Goal: Task Accomplishment & Management: Complete application form

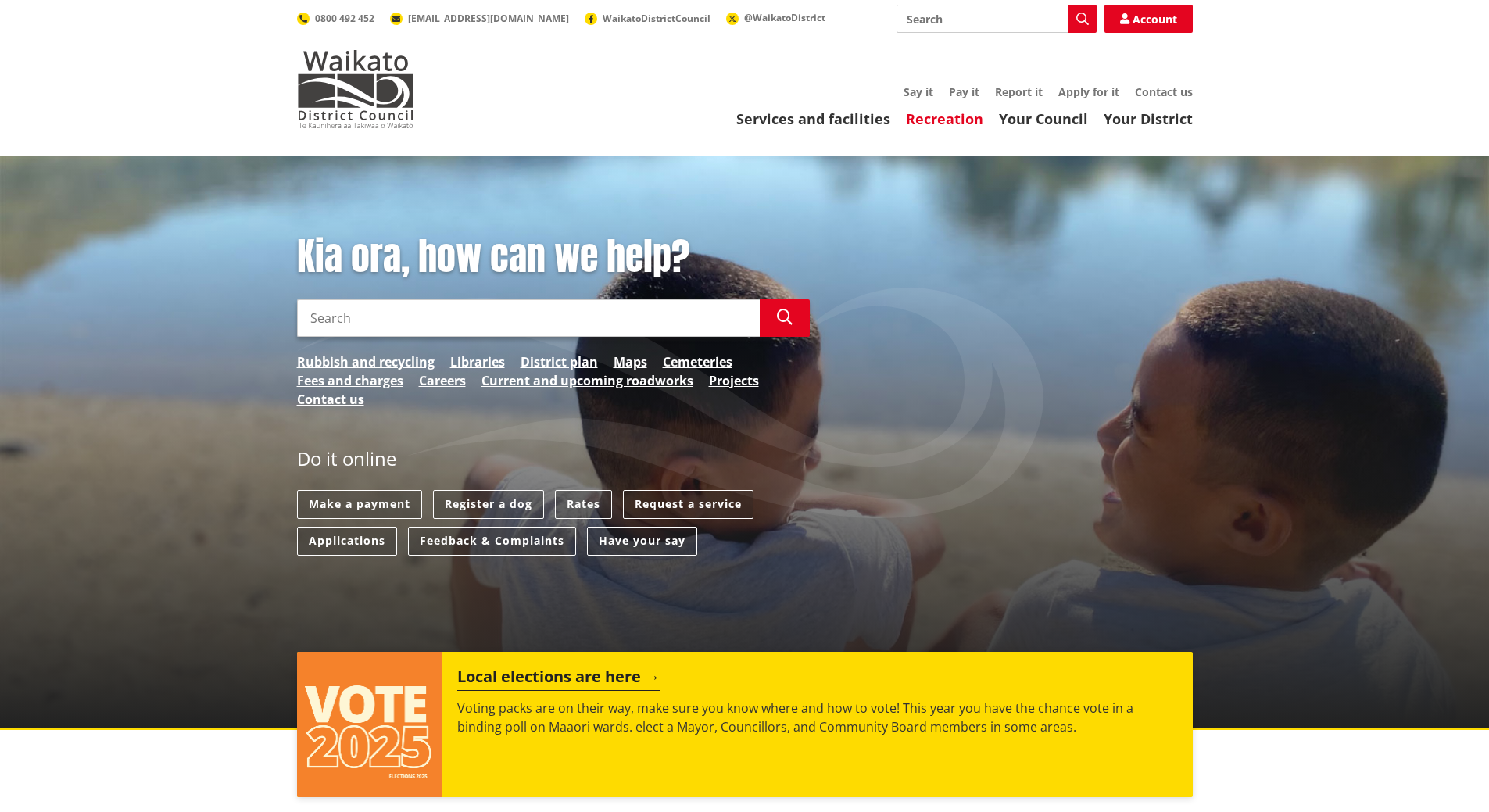
click at [944, 116] on link "Recreation" at bounding box center [945, 119] width 78 height 19
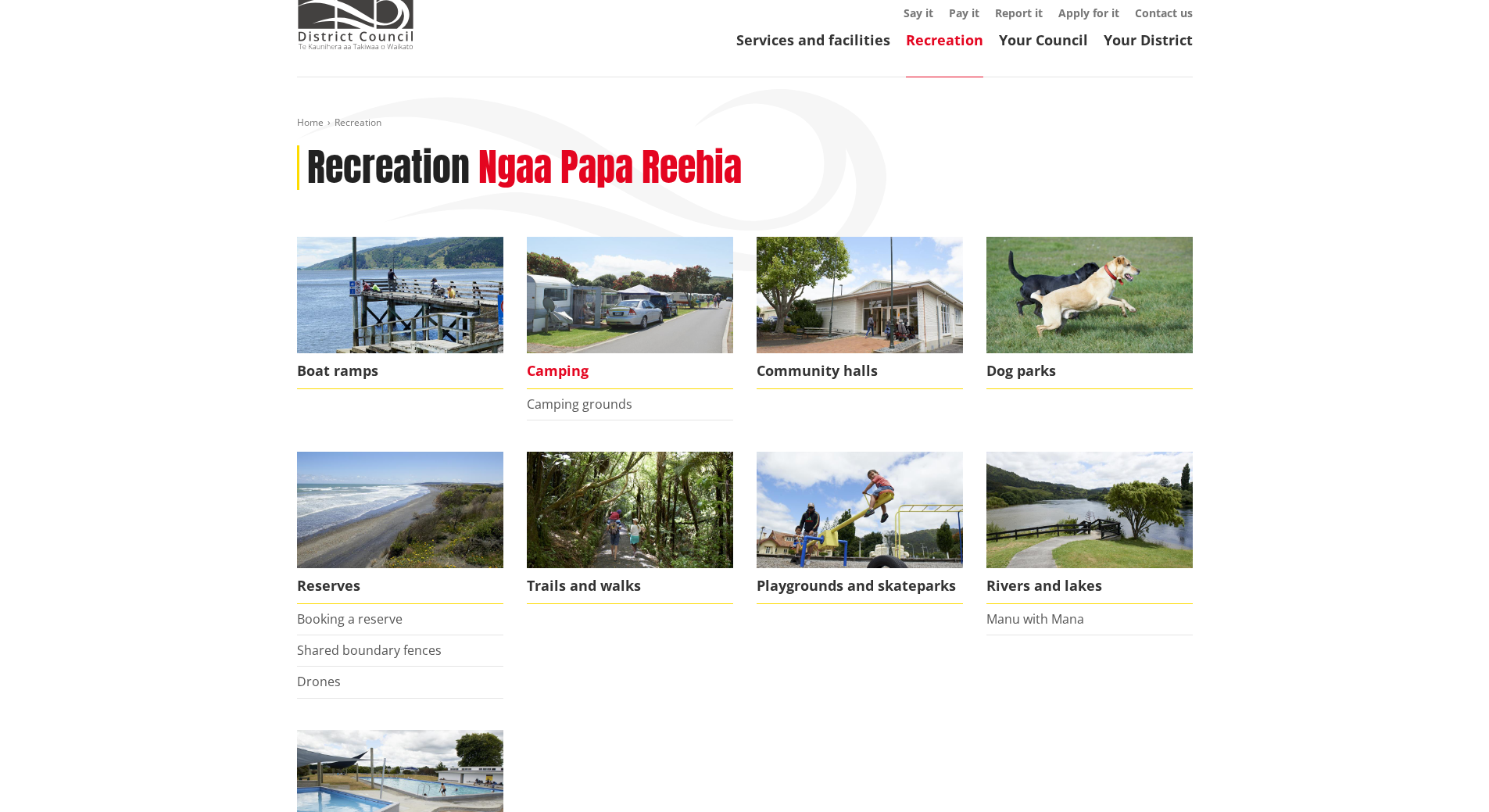
scroll to position [79, 0]
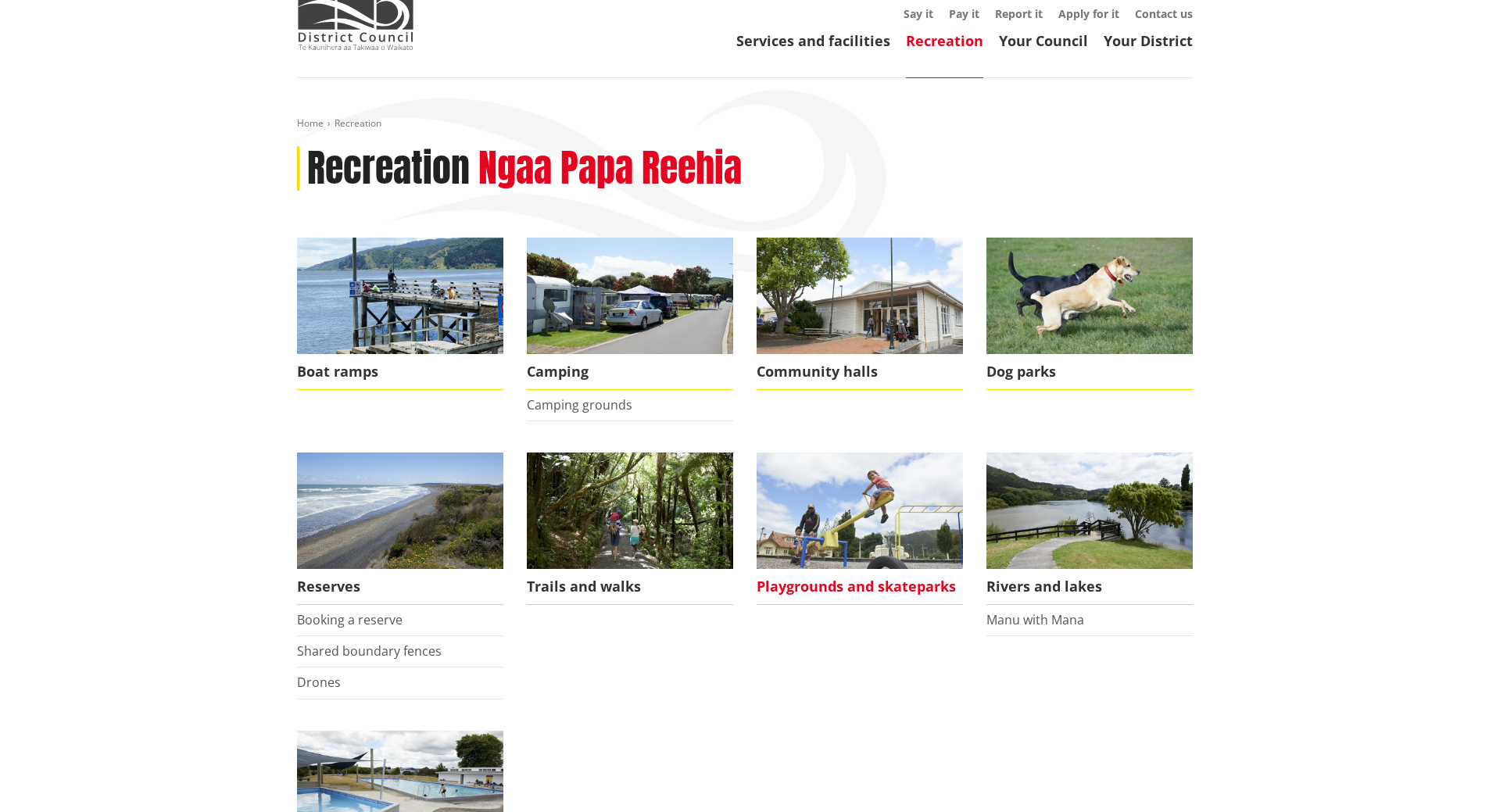
click at [838, 530] on img at bounding box center [860, 510] width 206 height 116
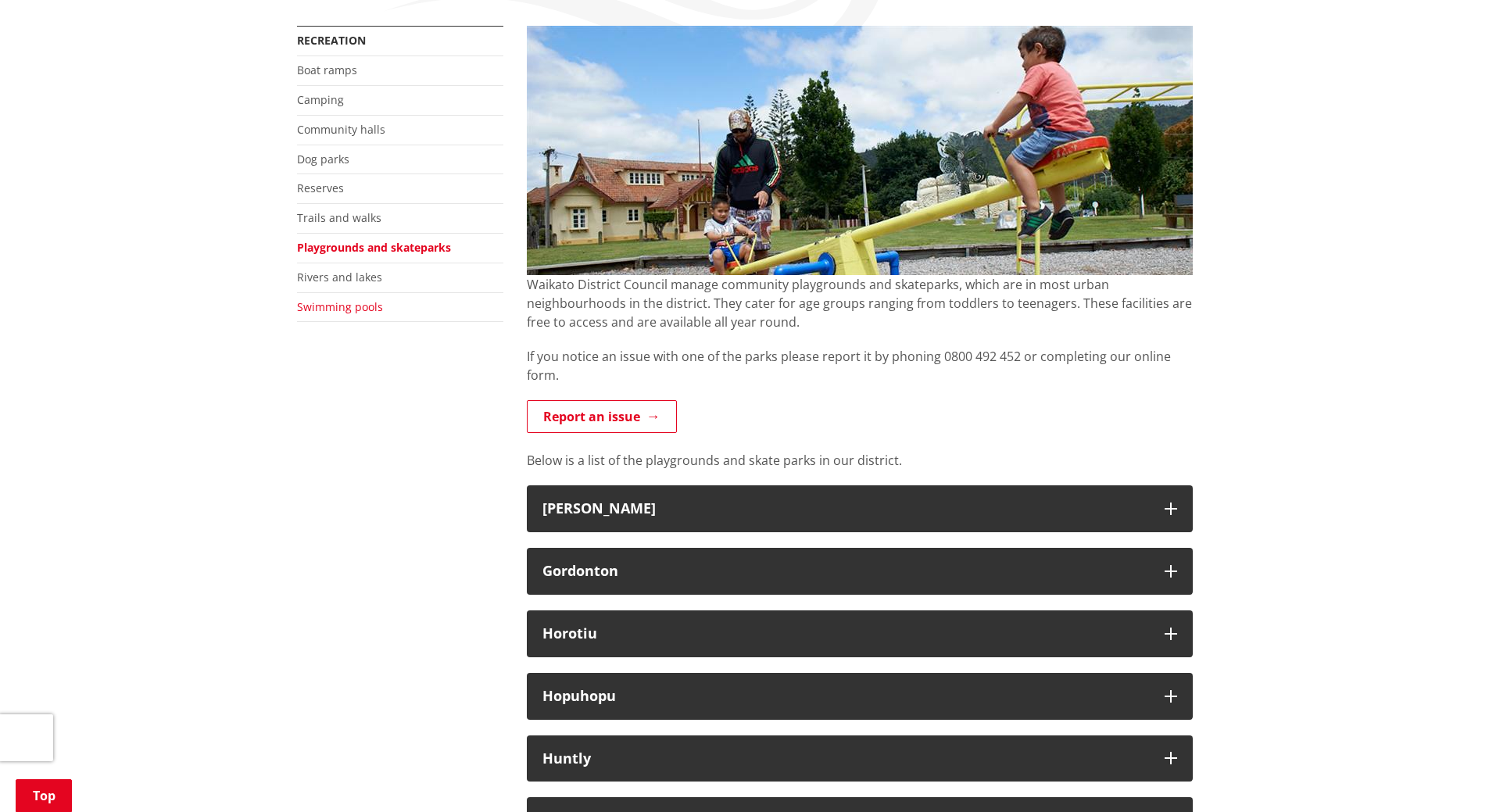
scroll to position [79, 0]
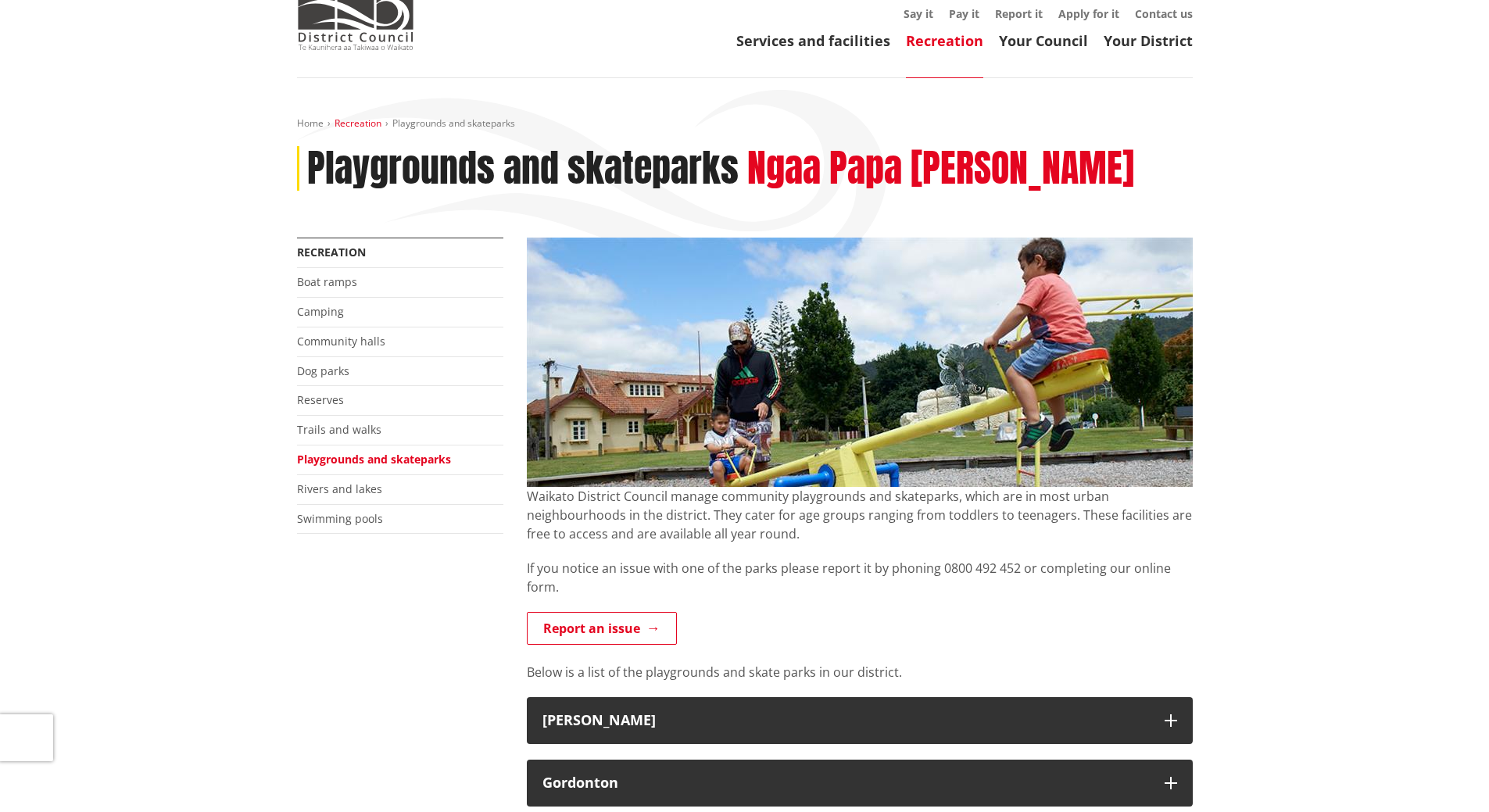
click at [363, 122] on link "Recreation" at bounding box center [359, 123] width 47 height 13
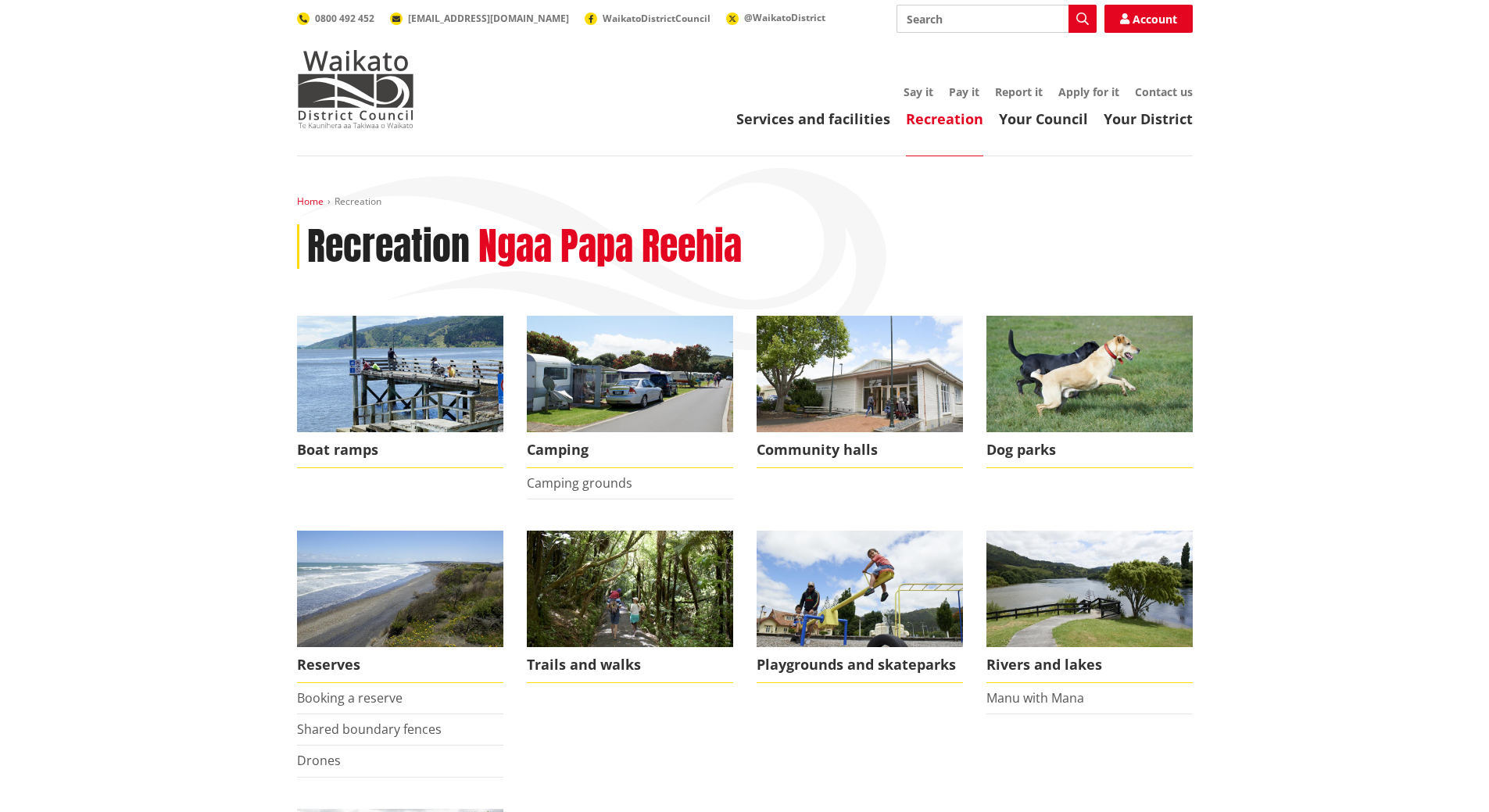
click at [306, 205] on link "Home" at bounding box center [310, 202] width 27 height 13
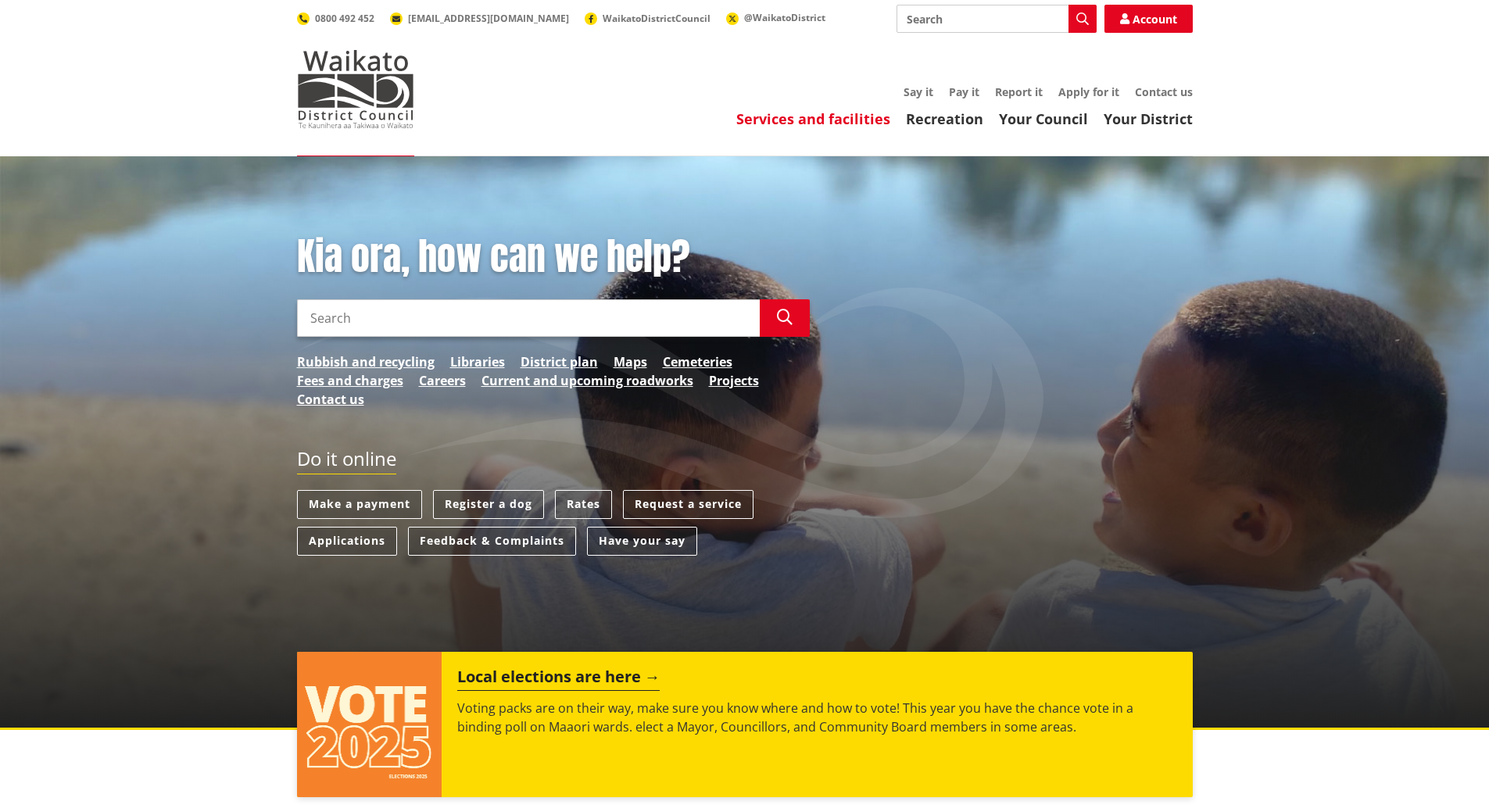
click at [850, 115] on link "Services and facilities" at bounding box center [813, 119] width 154 height 19
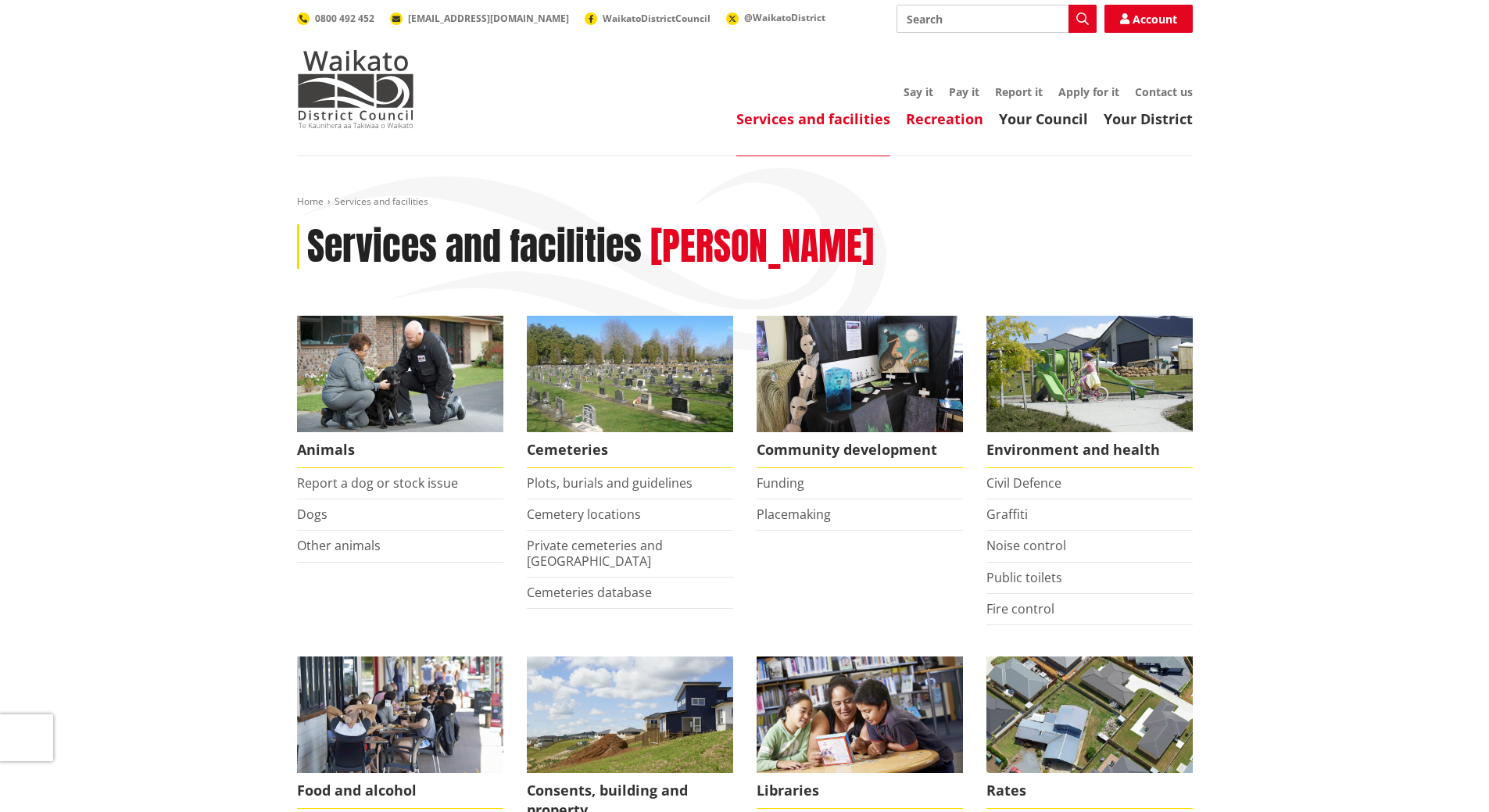
click at [939, 122] on link "Recreation" at bounding box center [945, 119] width 78 height 19
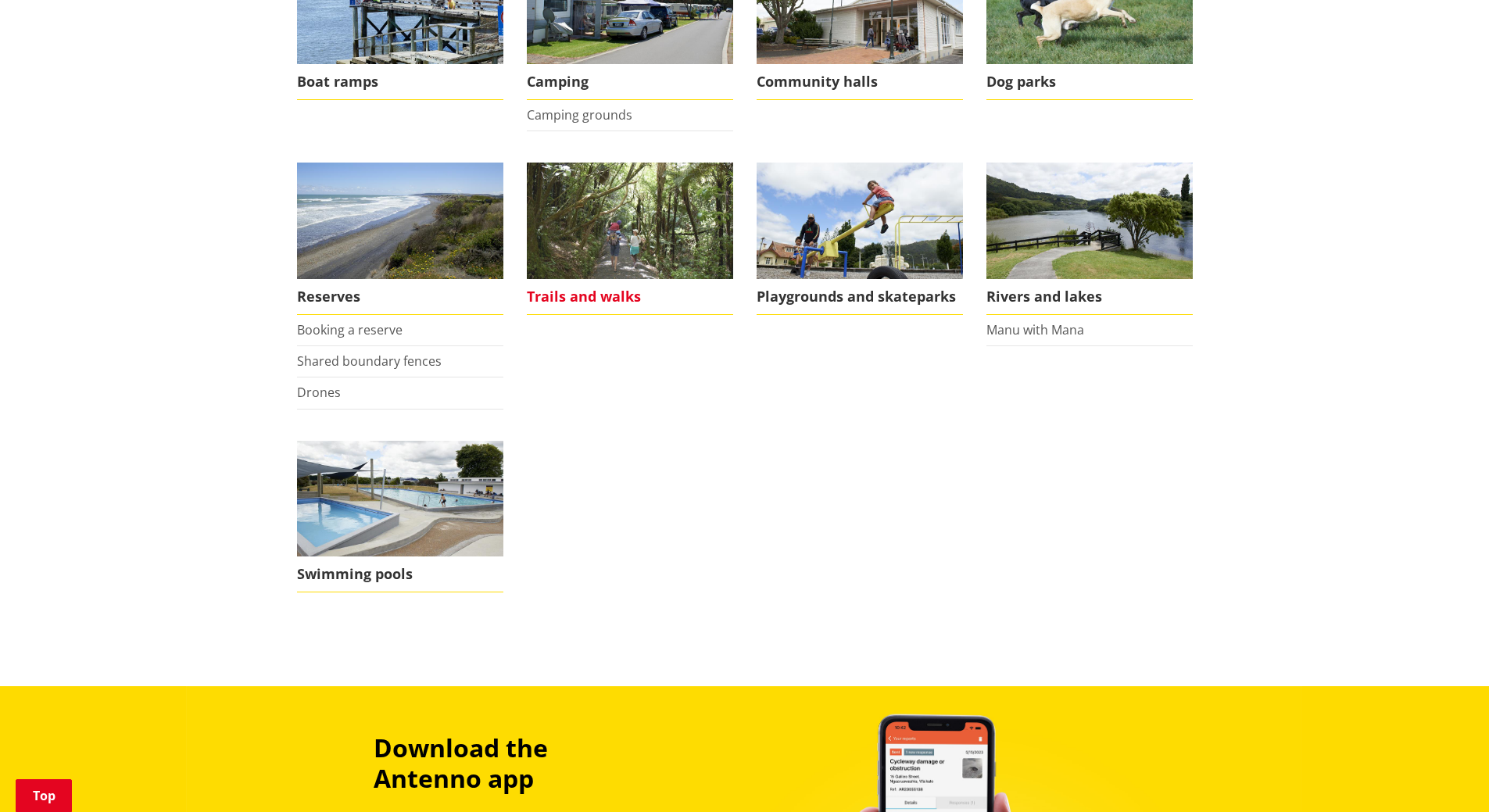
scroll to position [391, 0]
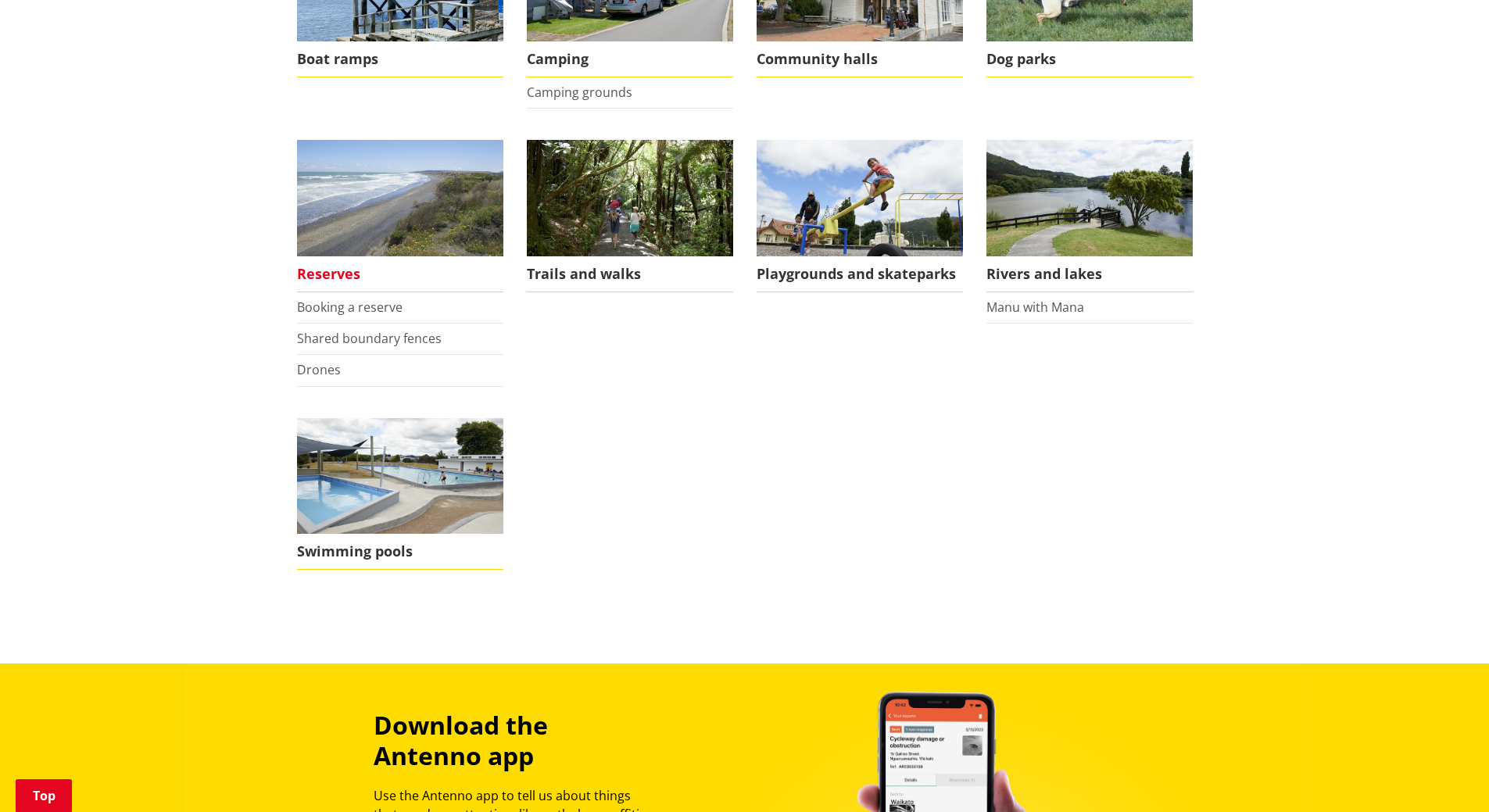
click at [367, 213] on img at bounding box center [400, 198] width 206 height 116
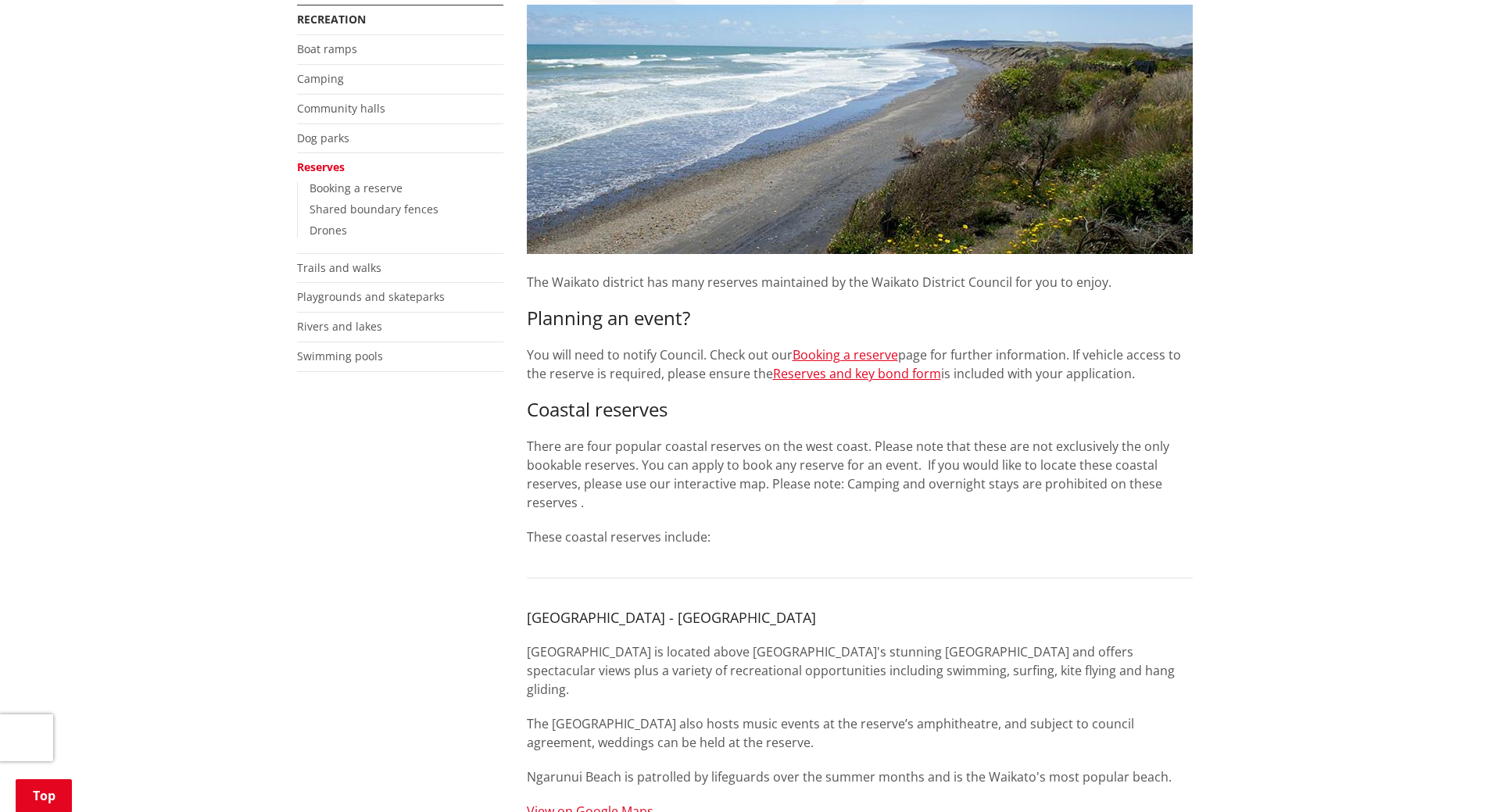
scroll to position [312, 0]
click at [830, 349] on link "Booking a reserve" at bounding box center [846, 353] width 106 height 17
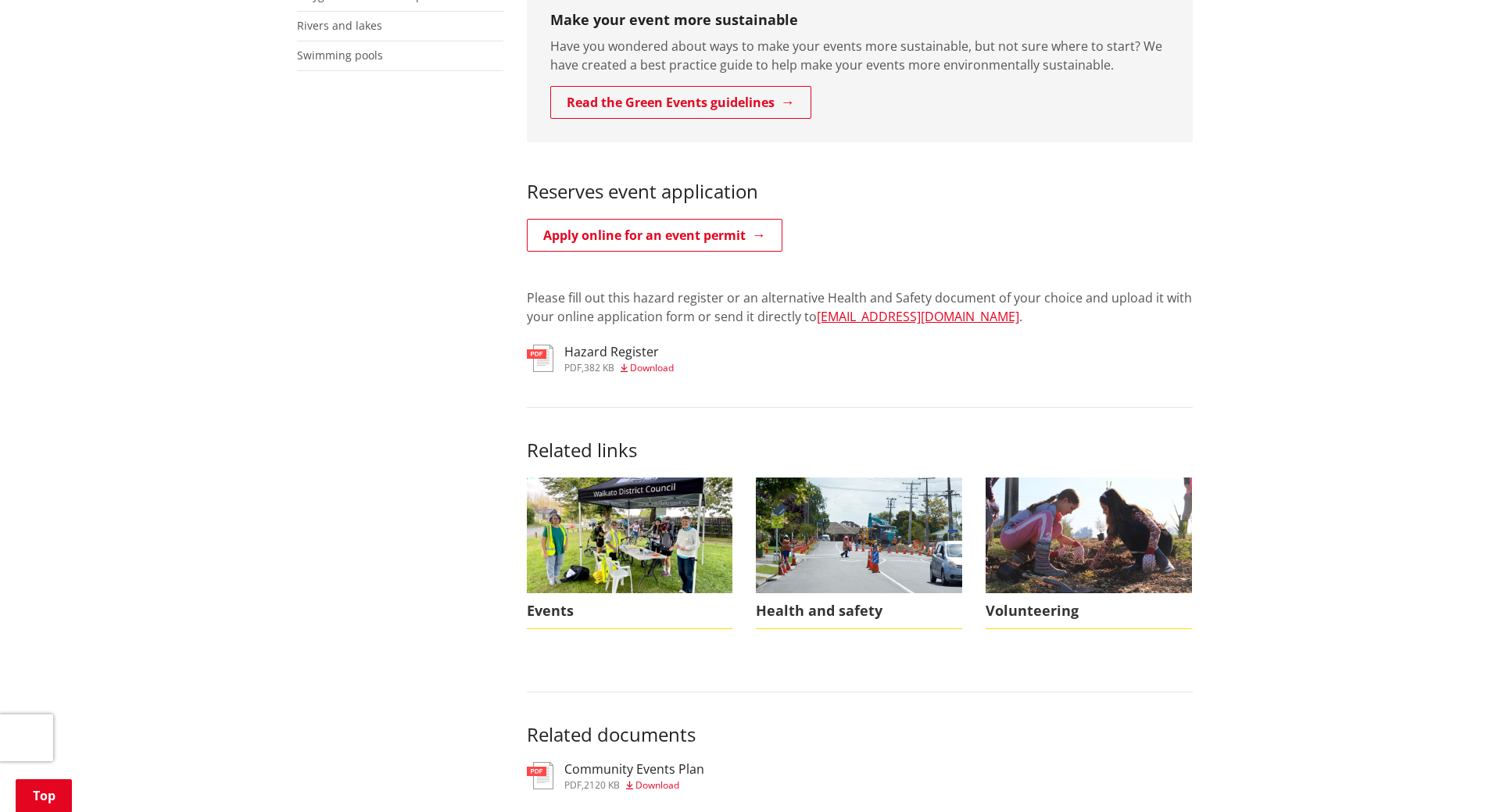
scroll to position [782, 0]
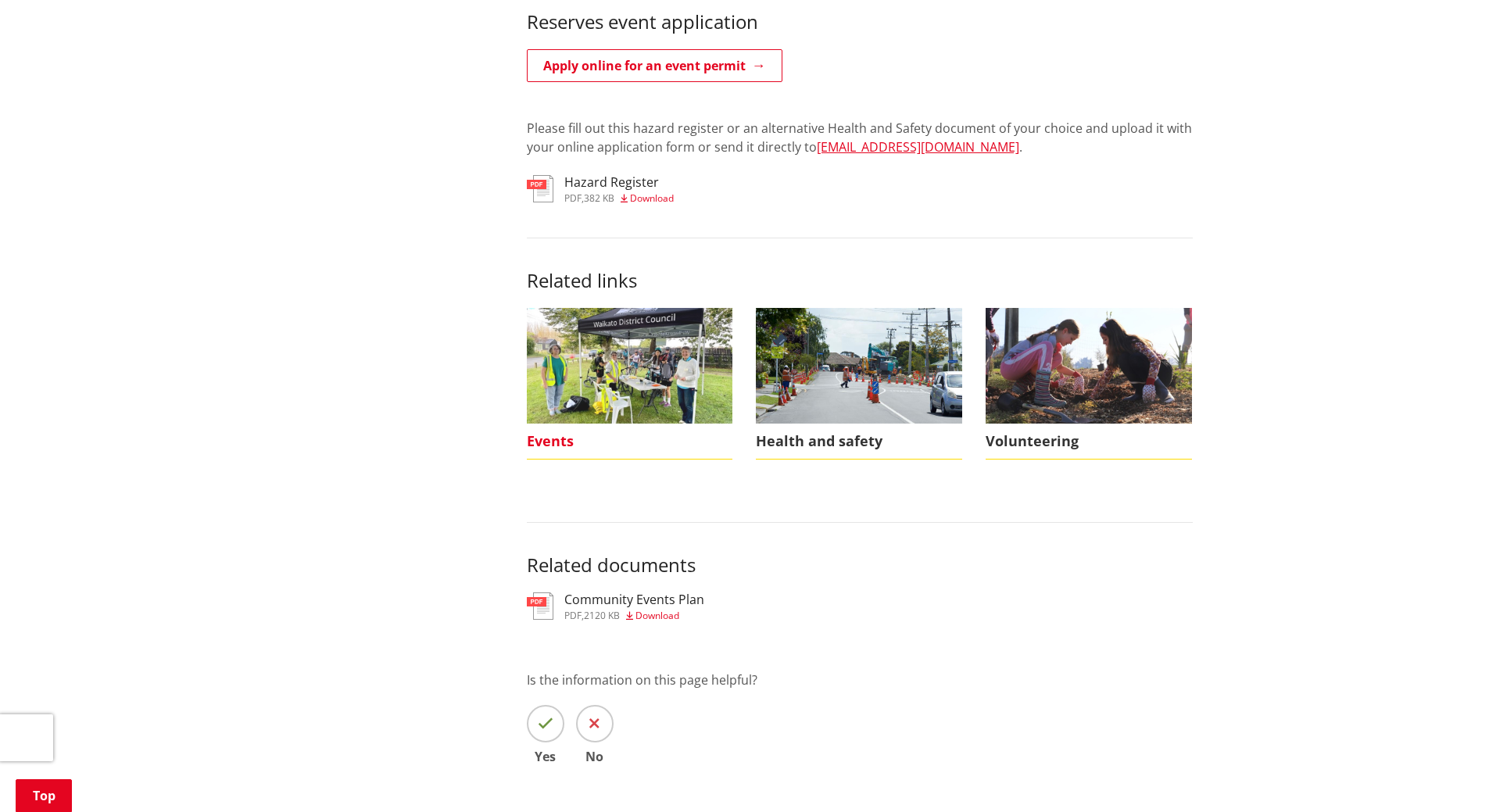
click at [613, 361] on img at bounding box center [630, 365] width 206 height 115
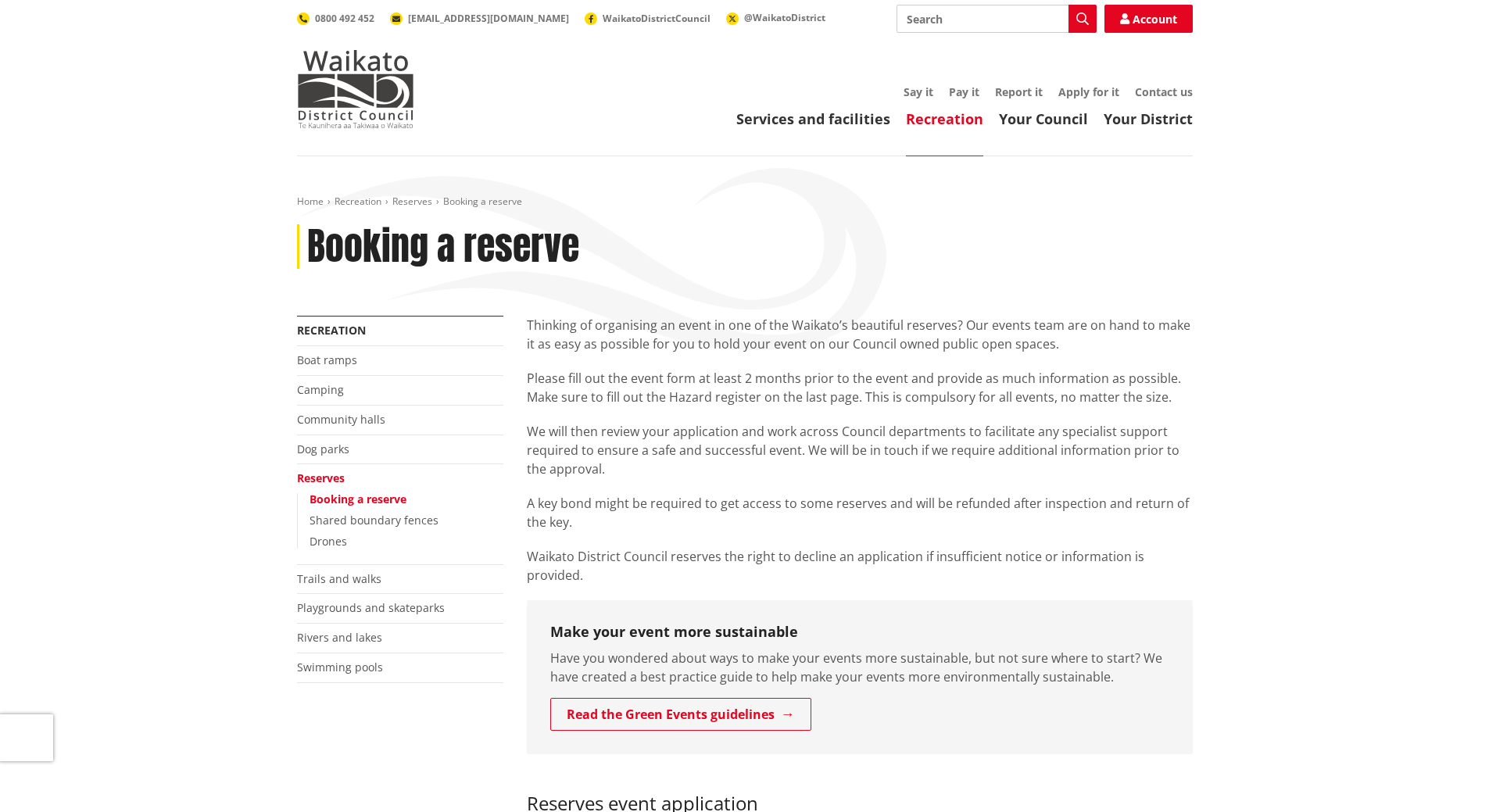
click at [324, 473] on link "Reserves" at bounding box center [321, 478] width 47 height 15
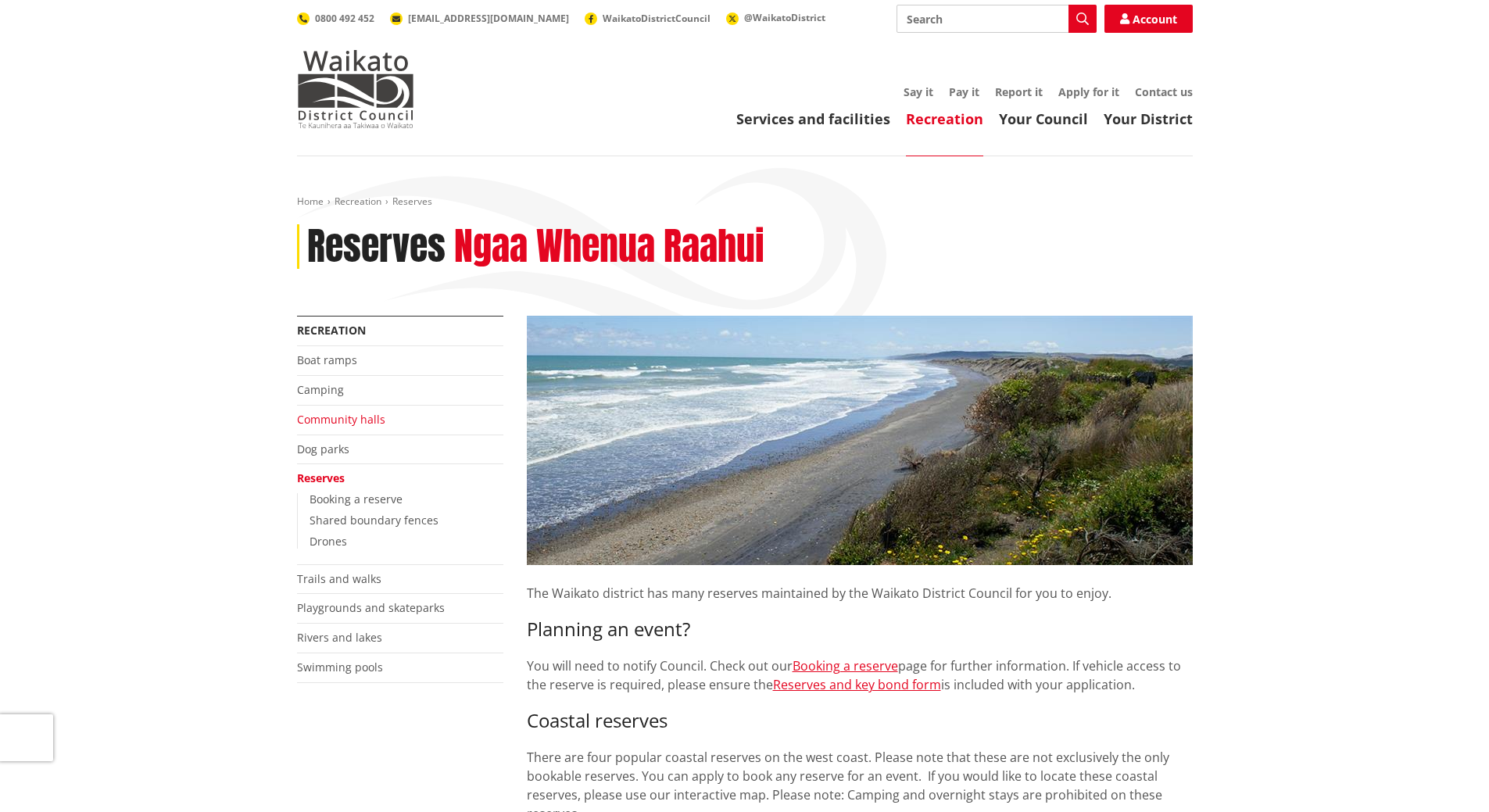
click at [332, 420] on link "Community halls" at bounding box center [341, 419] width 88 height 15
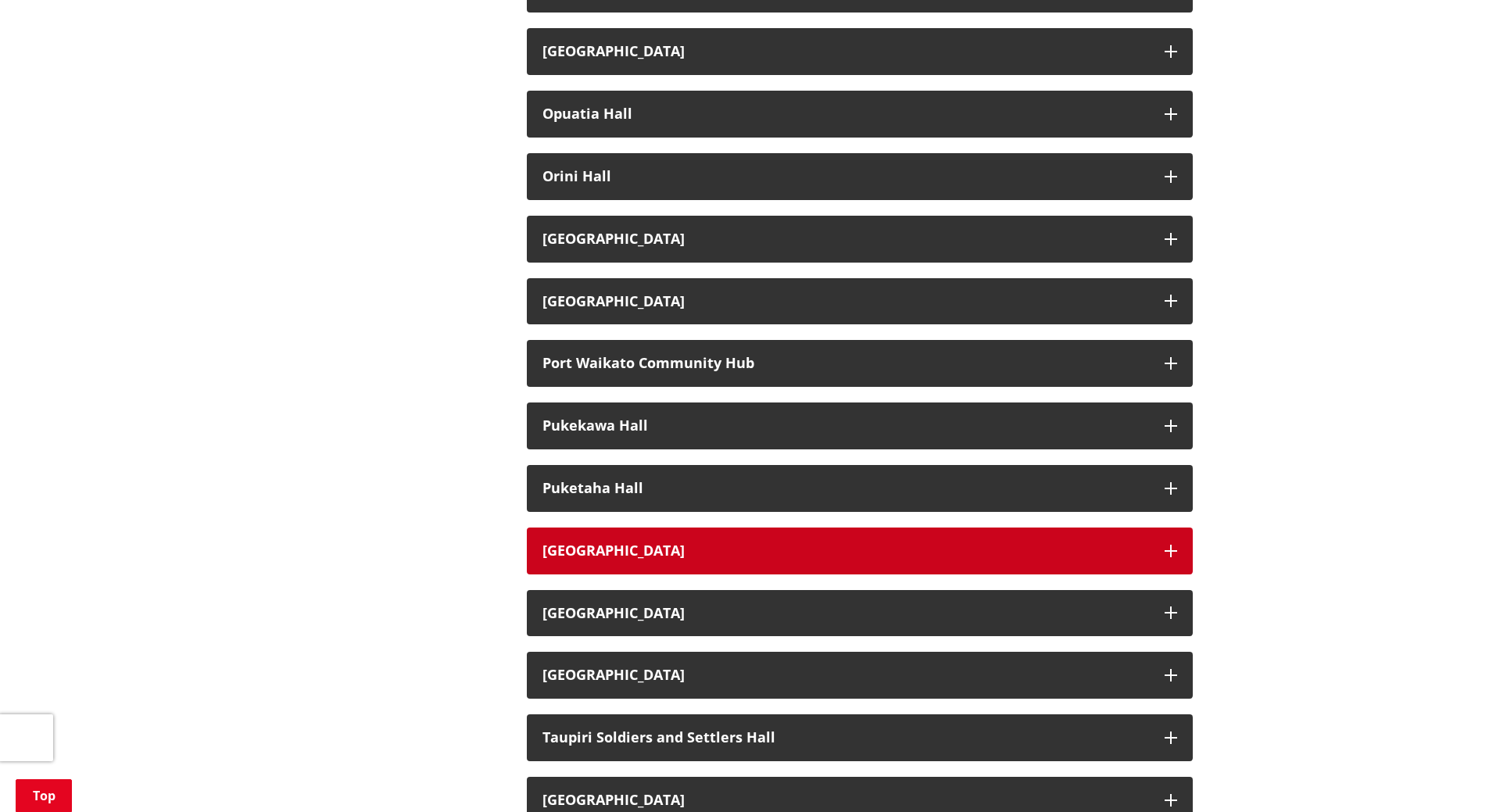
scroll to position [1876, 0]
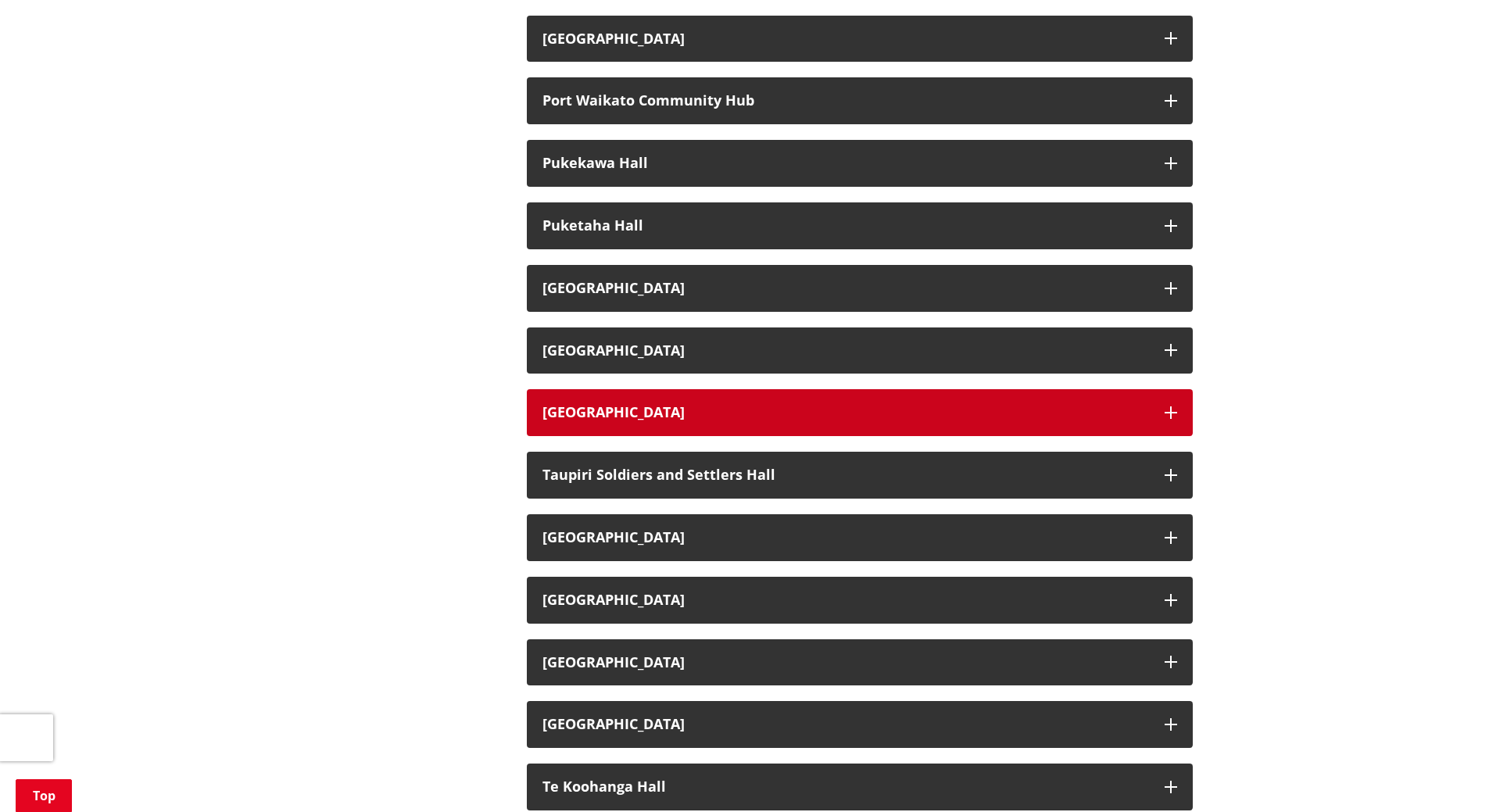
click at [715, 406] on h3 "Tamahere Hall and Community Centre" at bounding box center [845, 413] width 607 height 16
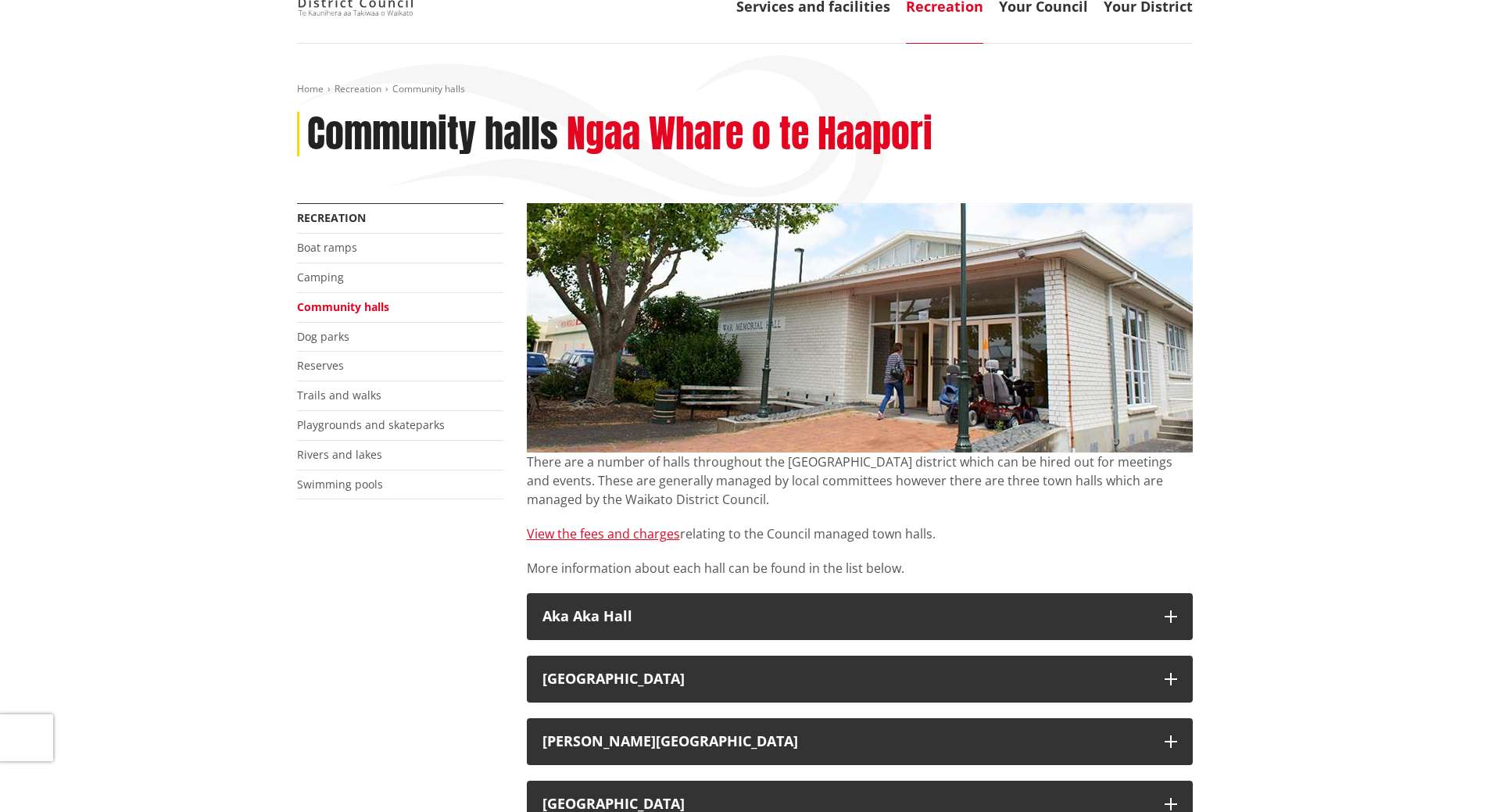
scroll to position [0, 0]
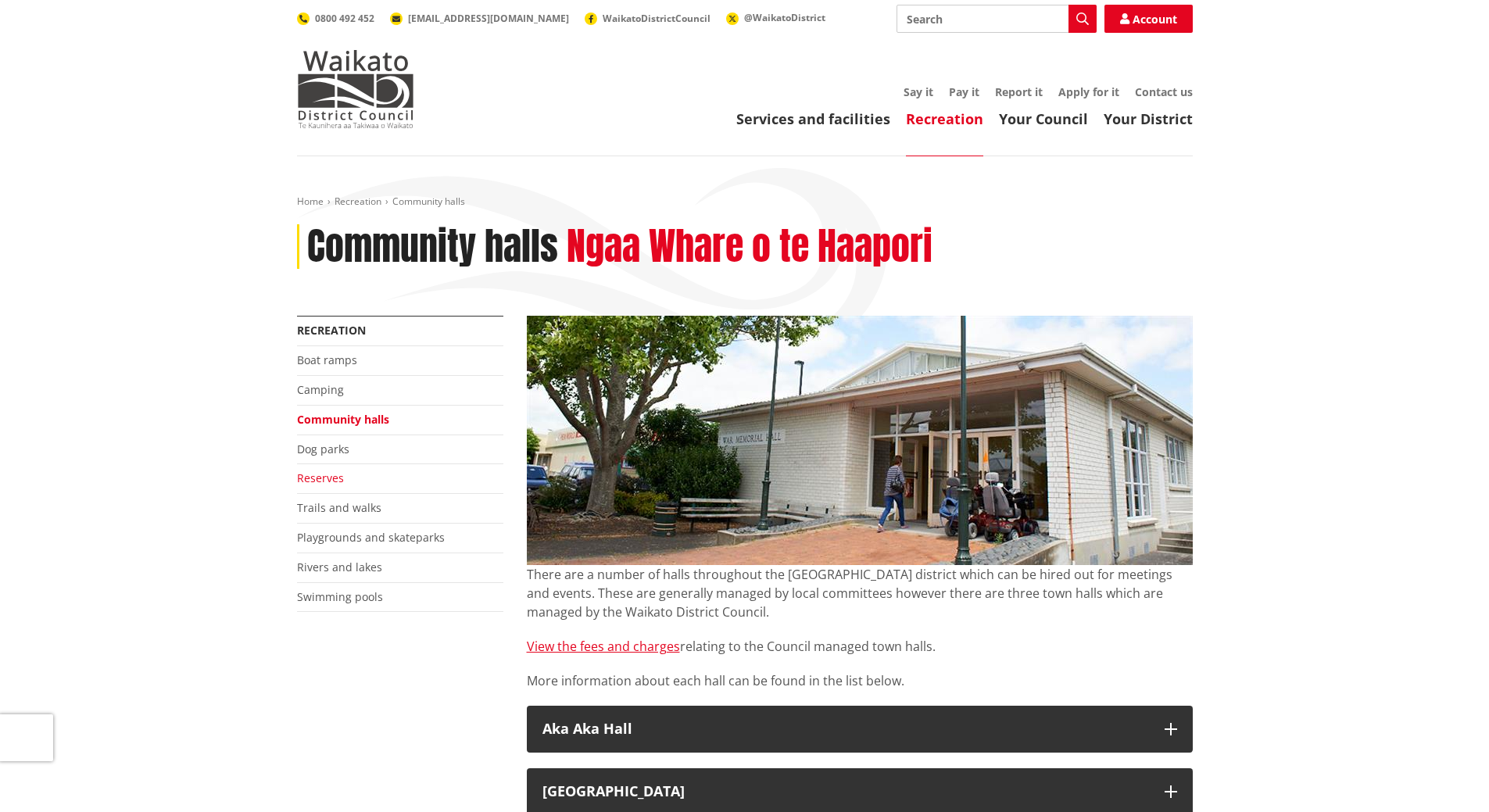
click at [330, 478] on link "Reserves" at bounding box center [321, 478] width 47 height 15
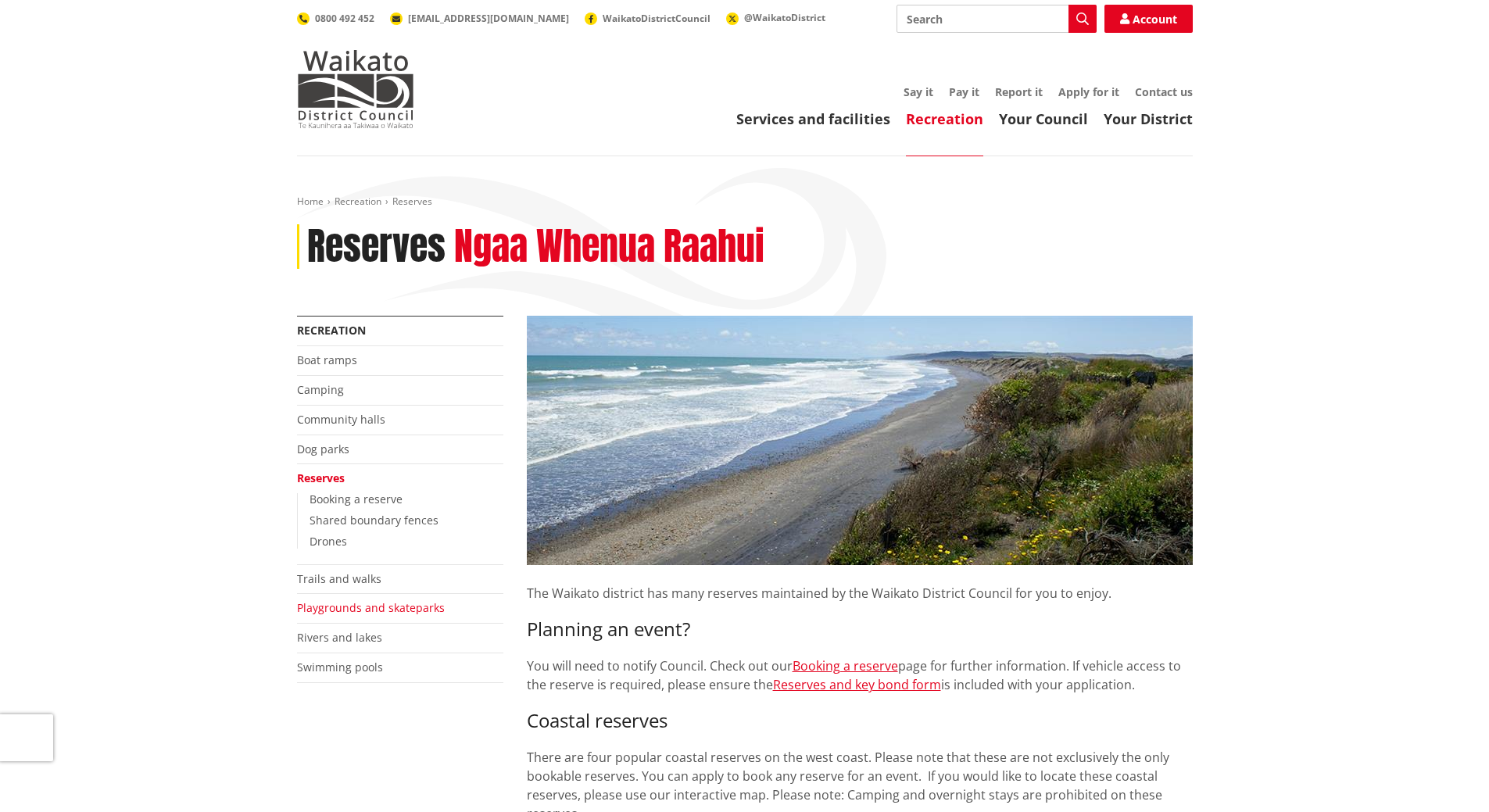
click at [353, 610] on link "Playgrounds and skateparks" at bounding box center [371, 608] width 148 height 15
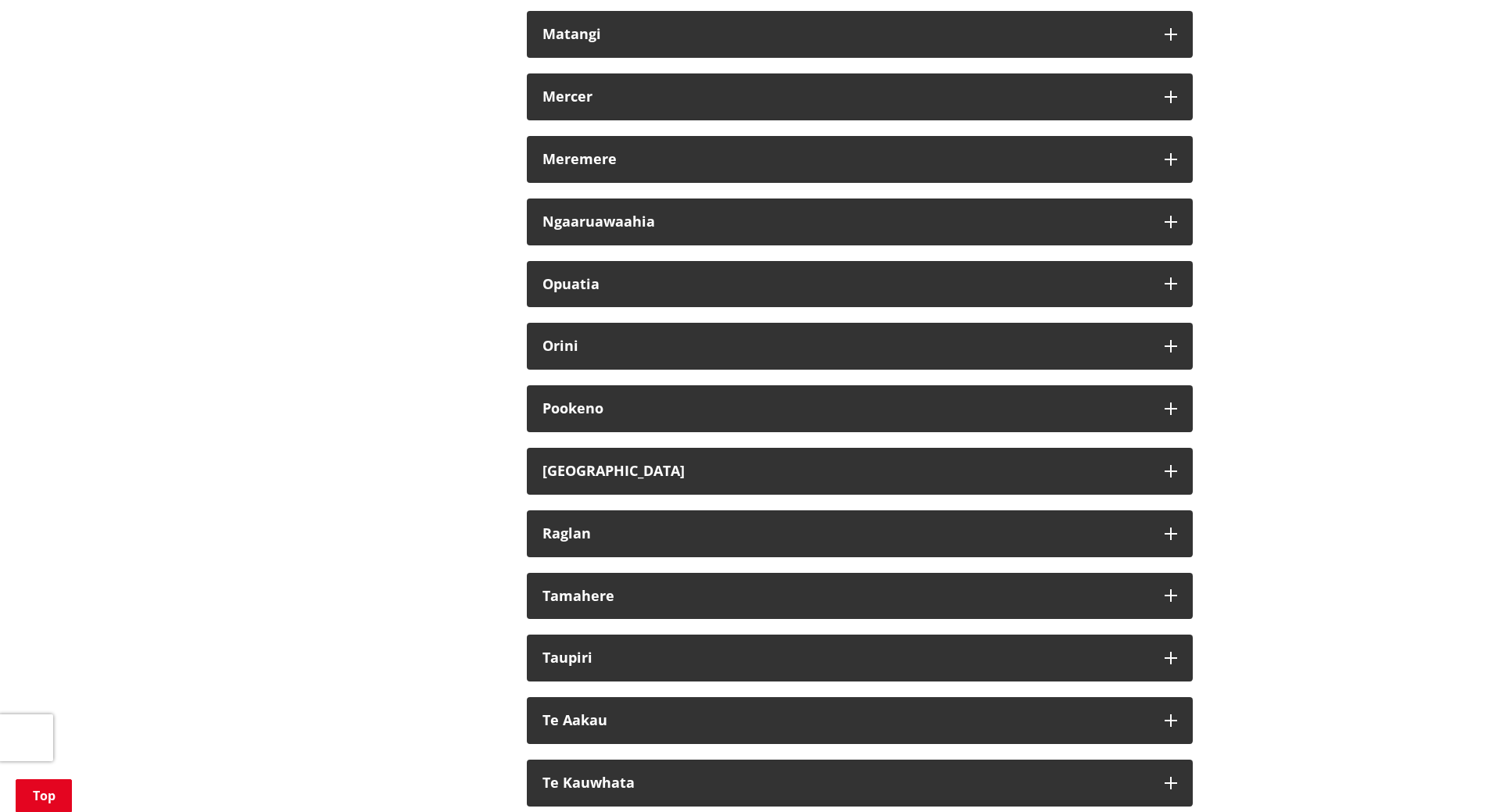
scroll to position [1407, 0]
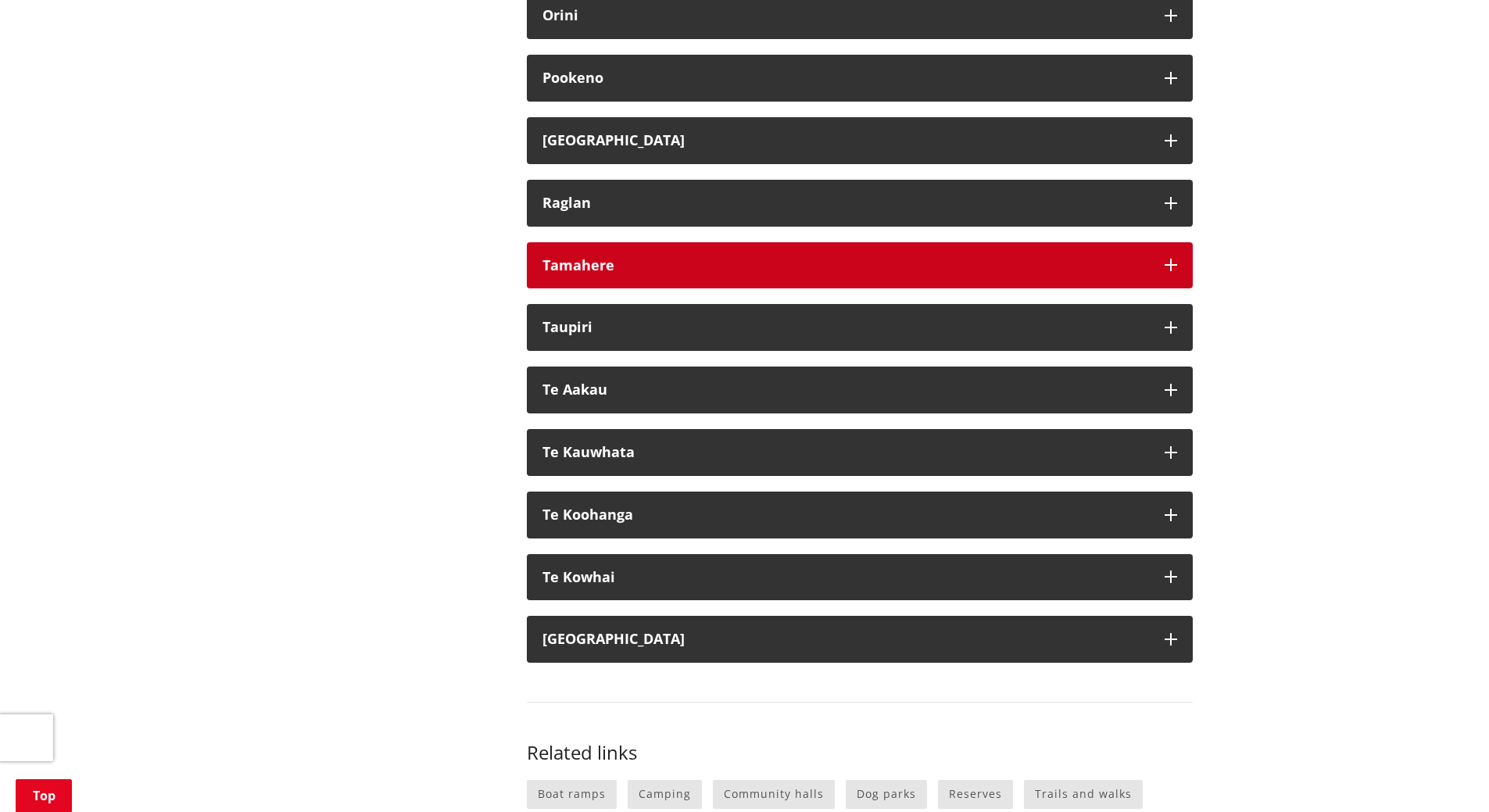
click at [601, 268] on h3 "Tamahere" at bounding box center [845, 266] width 607 height 16
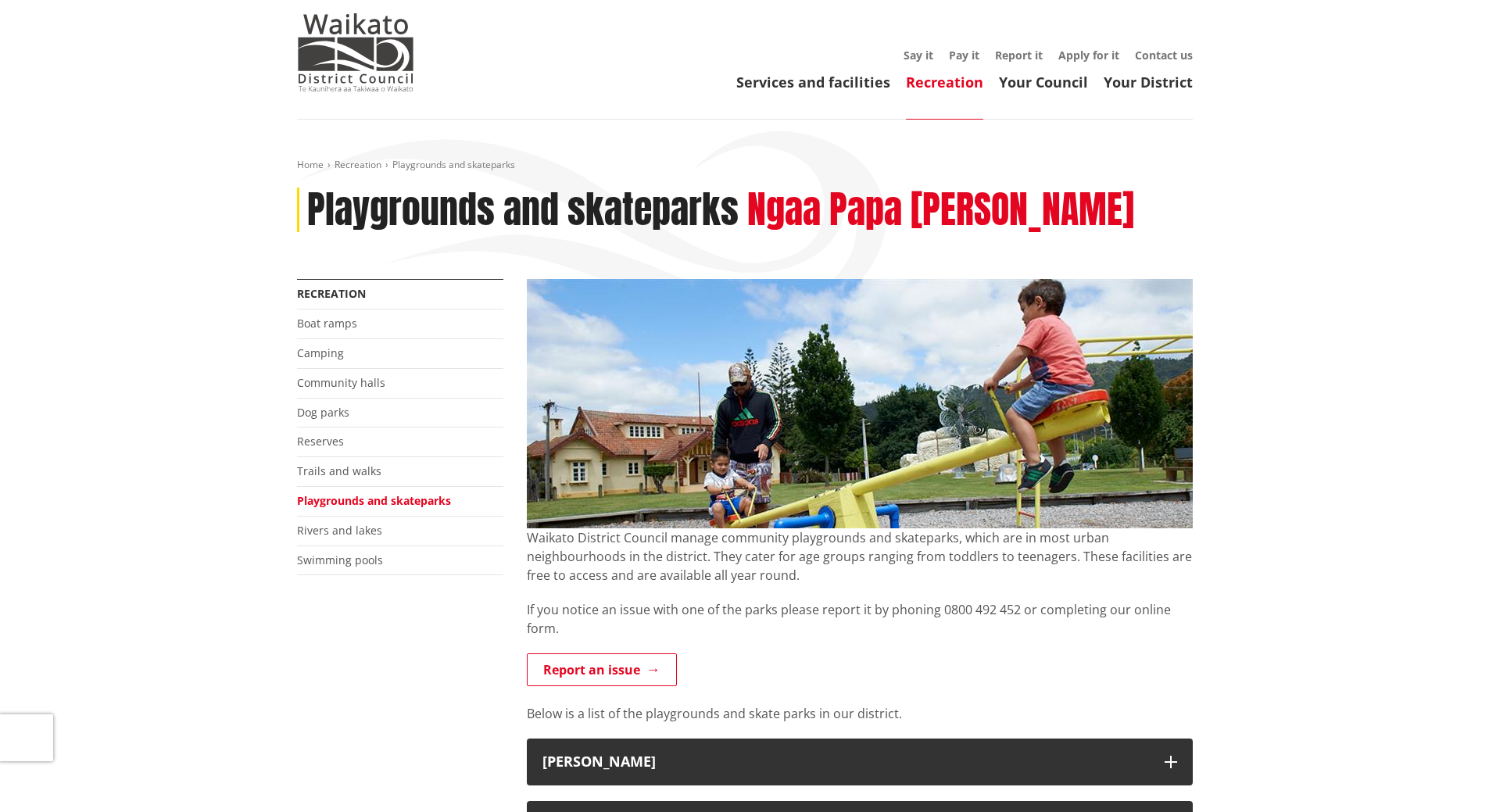
scroll to position [0, 0]
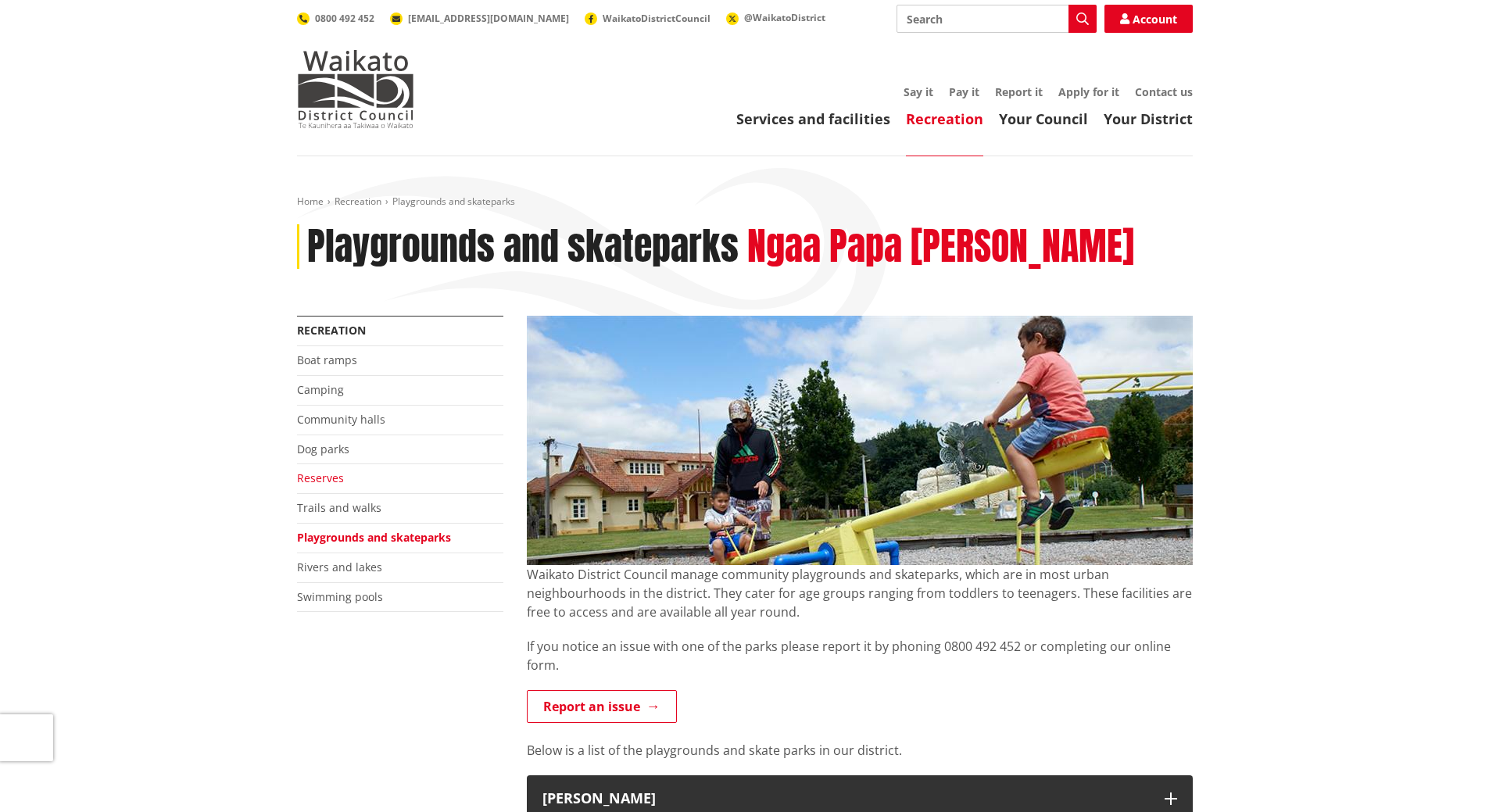
click at [332, 474] on link "Reserves" at bounding box center [321, 478] width 47 height 15
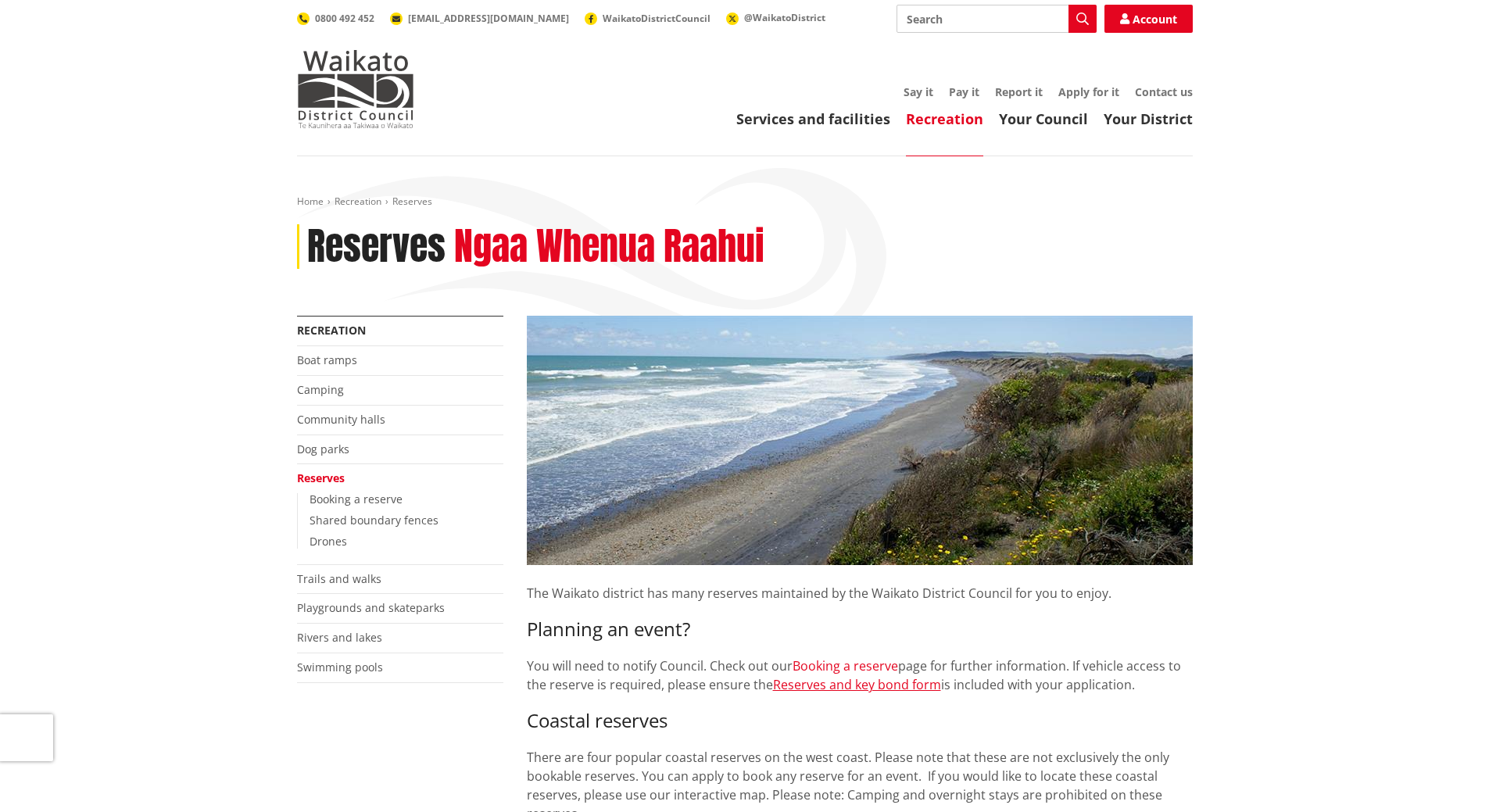
click at [845, 669] on link "Booking a reserve" at bounding box center [846, 666] width 106 height 17
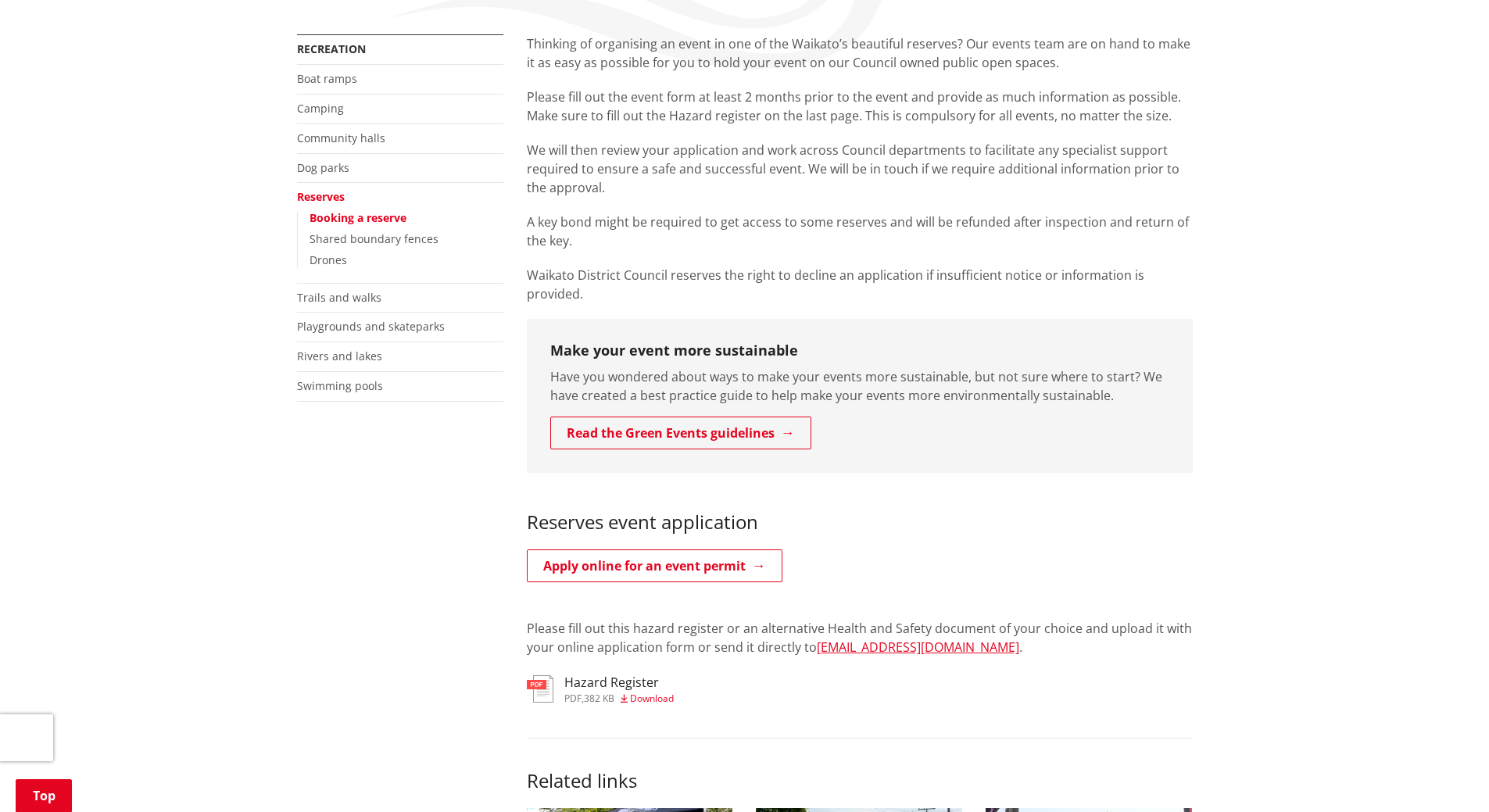
scroll to position [547, 0]
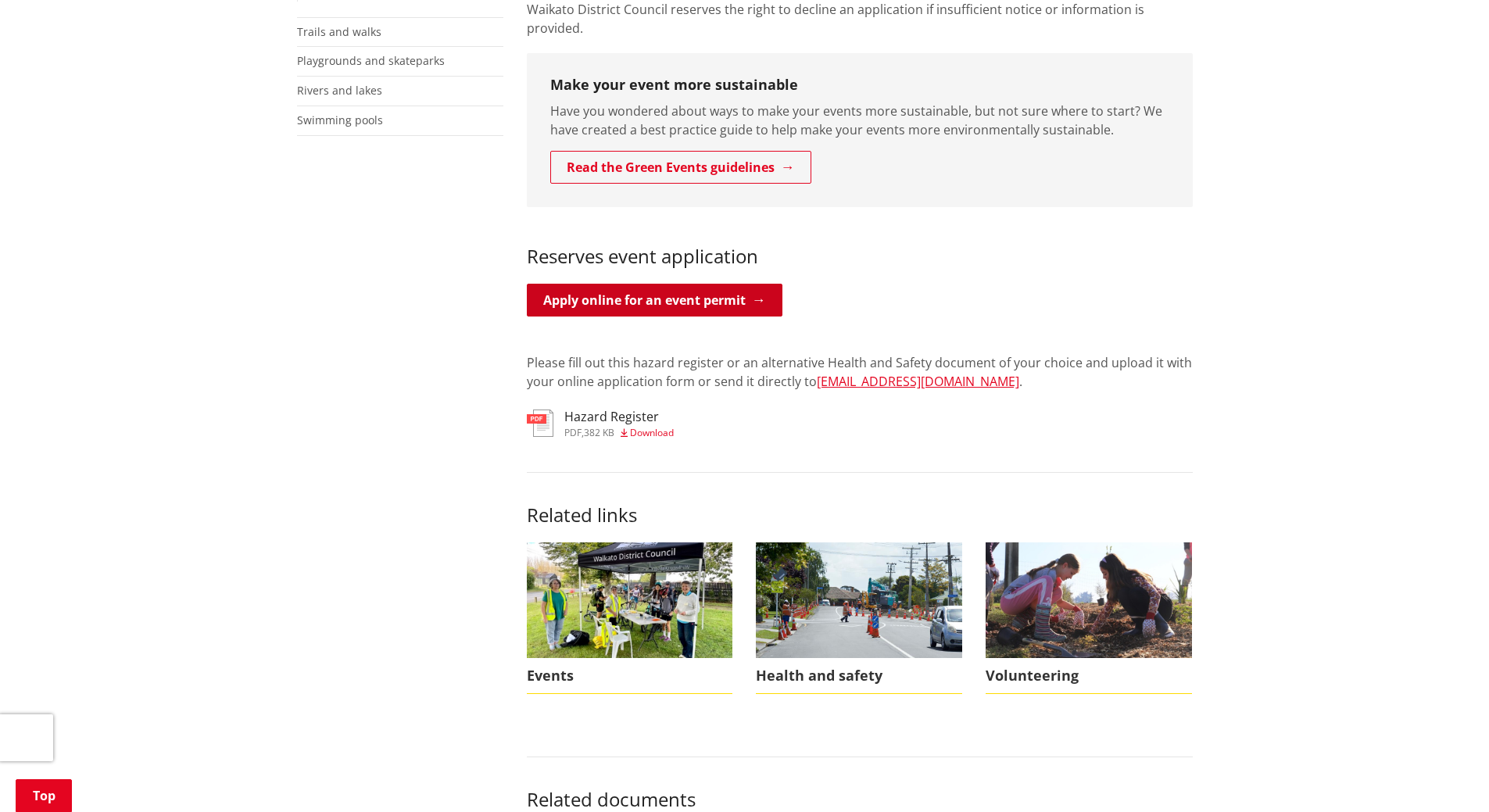
click at [731, 284] on link "Apply online for an event permit" at bounding box center [655, 300] width 256 height 33
